Goal: Find specific fact

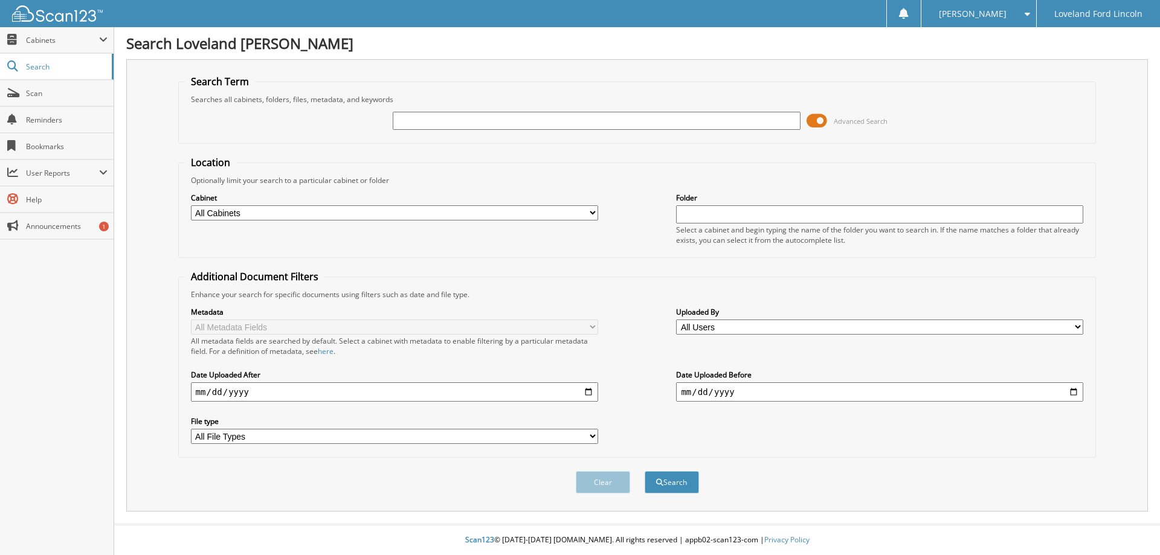
drag, startPoint x: 636, startPoint y: 111, endPoint x: 606, endPoint y: 131, distance: 35.9
drag, startPoint x: 606, startPoint y: 131, endPoint x: 602, endPoint y: 120, distance: 11.7
paste input "8002166"
type input "8002166"
click at [645, 471] on button "Search" at bounding box center [672, 482] width 54 height 22
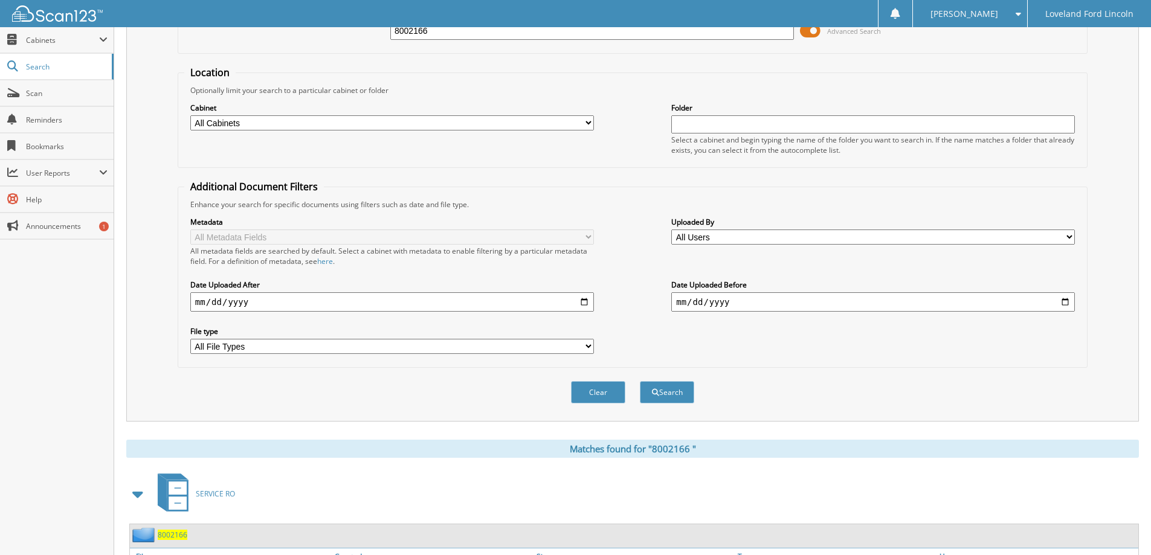
scroll to position [326, 0]
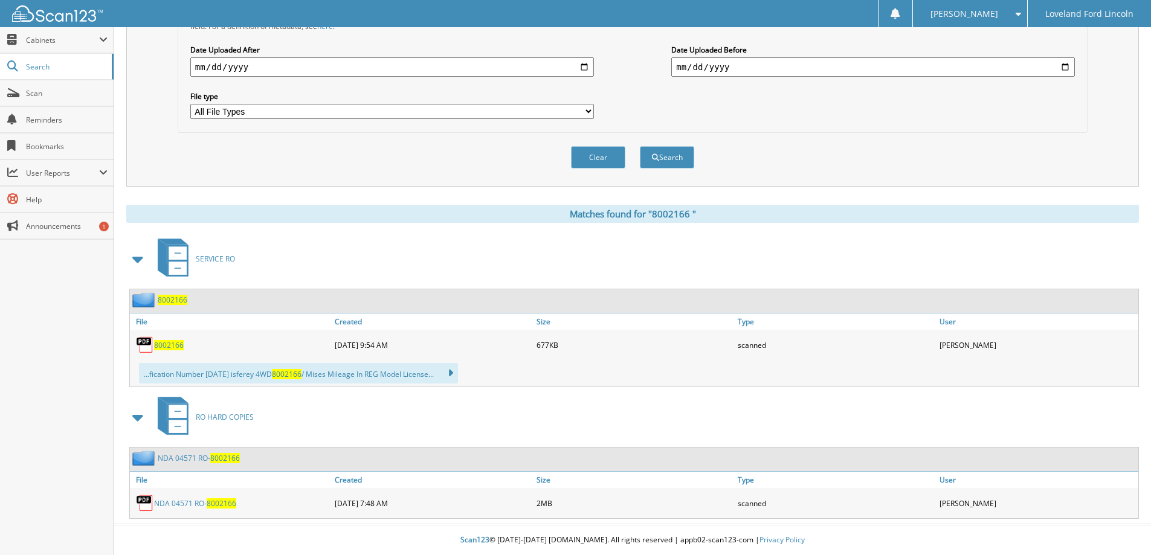
click at [209, 493] on div "N D A 0 4 5 7 1 R O - 8 0 0 2 1 6 6" at bounding box center [231, 503] width 202 height 24
click at [195, 507] on link "N D A 0 4 5 7 1 R O - 8 0 0 2 1 6 6" at bounding box center [195, 504] width 82 height 10
